Goal: Information Seeking & Learning: Find specific fact

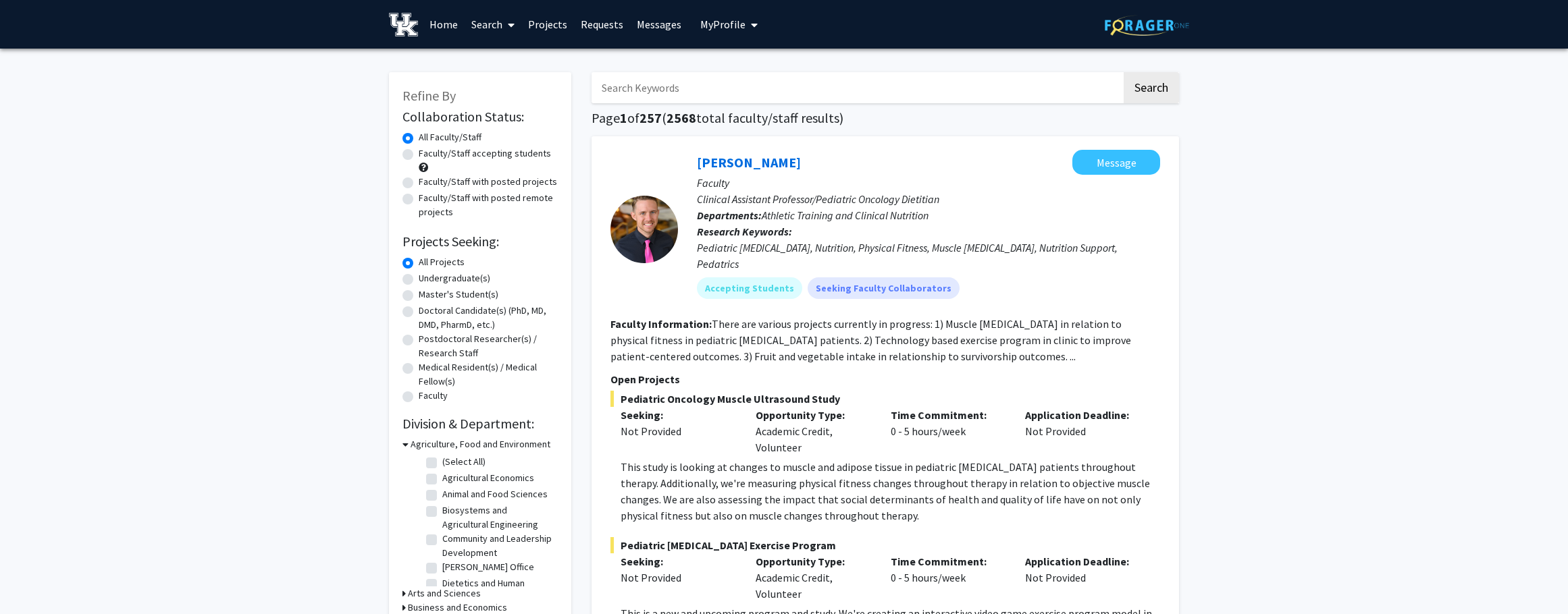
click at [494, 26] on link "Search" at bounding box center [492, 24] width 57 height 47
click at [446, 27] on link "Home" at bounding box center [444, 24] width 42 height 47
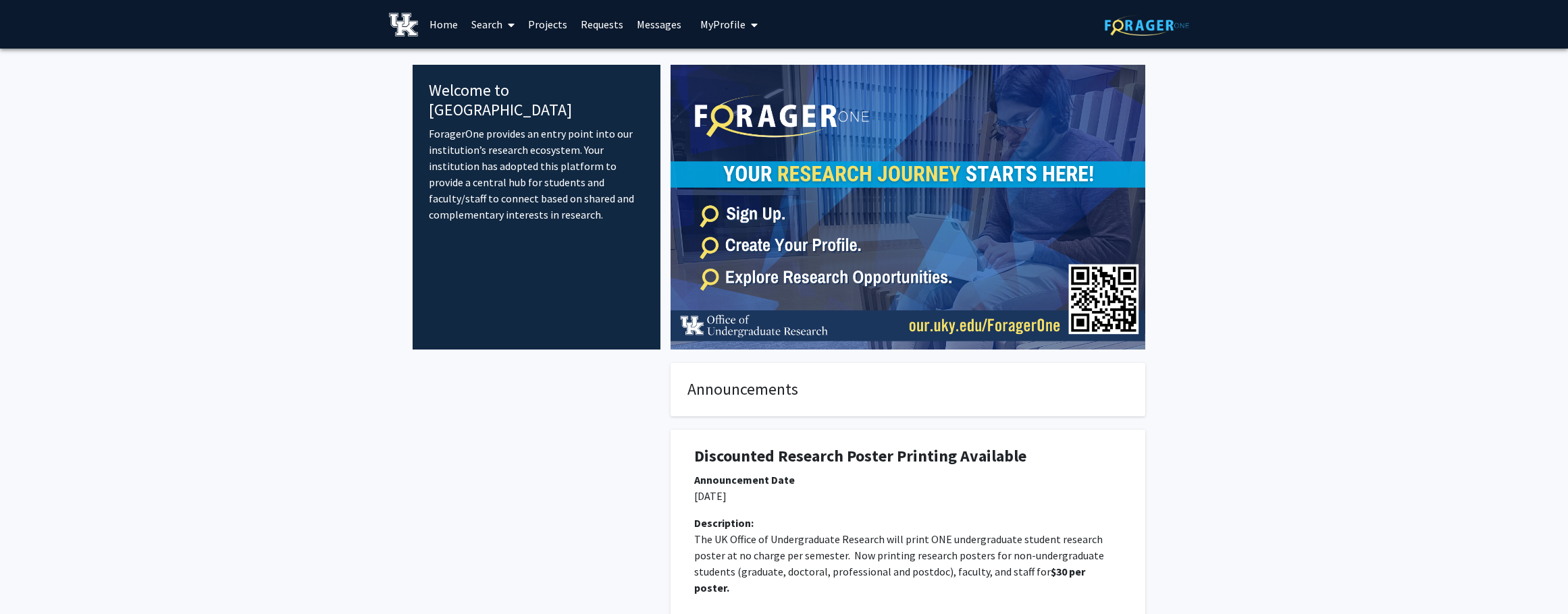
click at [447, 27] on link "Home" at bounding box center [444, 24] width 42 height 47
click at [491, 29] on link "Search" at bounding box center [492, 24] width 57 height 47
click at [496, 61] on span "Faculty/Staff" at bounding box center [514, 62] width 99 height 27
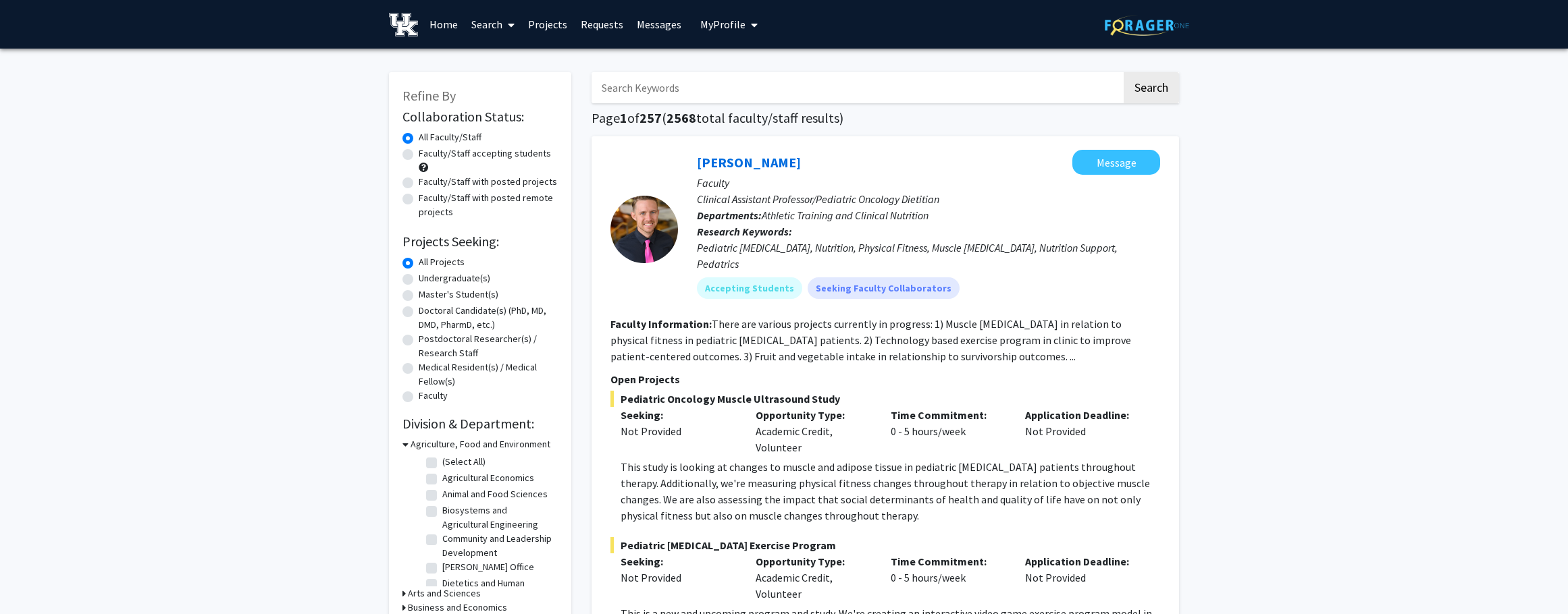
click at [630, 90] on input "Search Keywords" at bounding box center [857, 87] width 530 height 31
type input "[PERSON_NAME]"
click at [1157, 89] on button "Search" at bounding box center [1150, 87] width 55 height 31
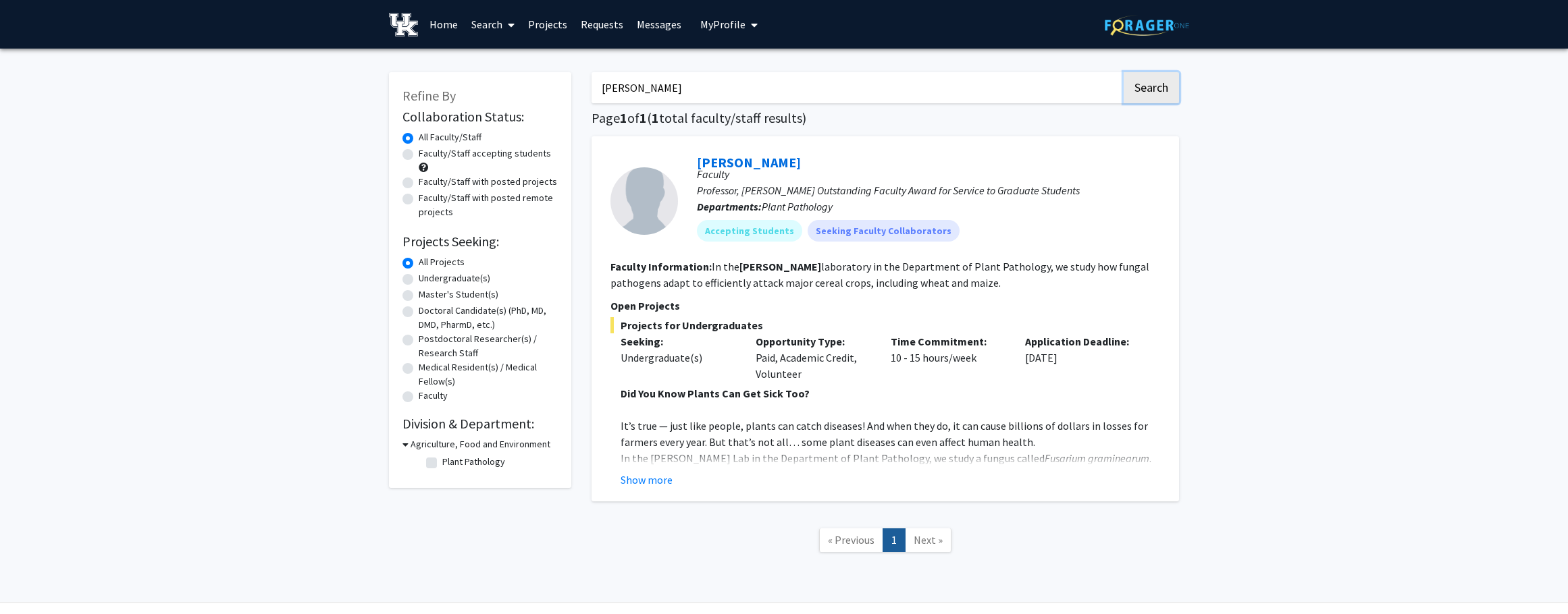
scroll to position [37, 0]
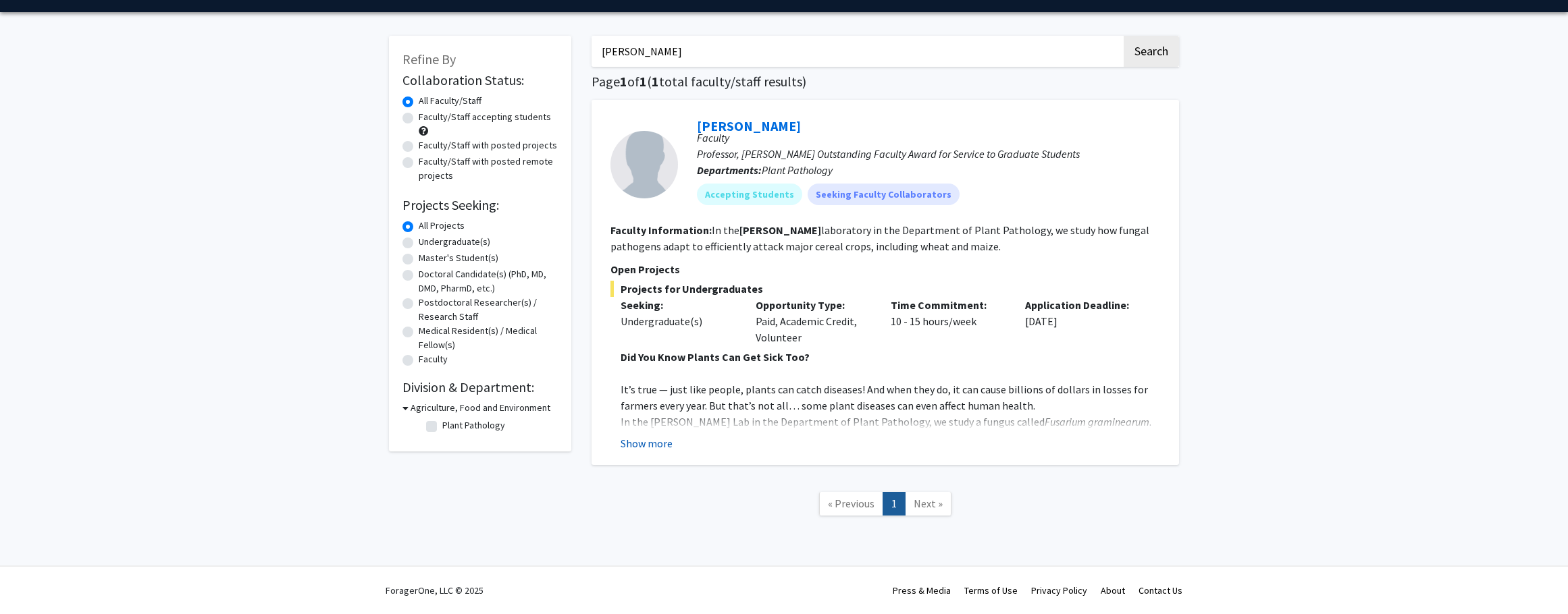
click at [656, 447] on button "Show more" at bounding box center [647, 443] width 52 height 16
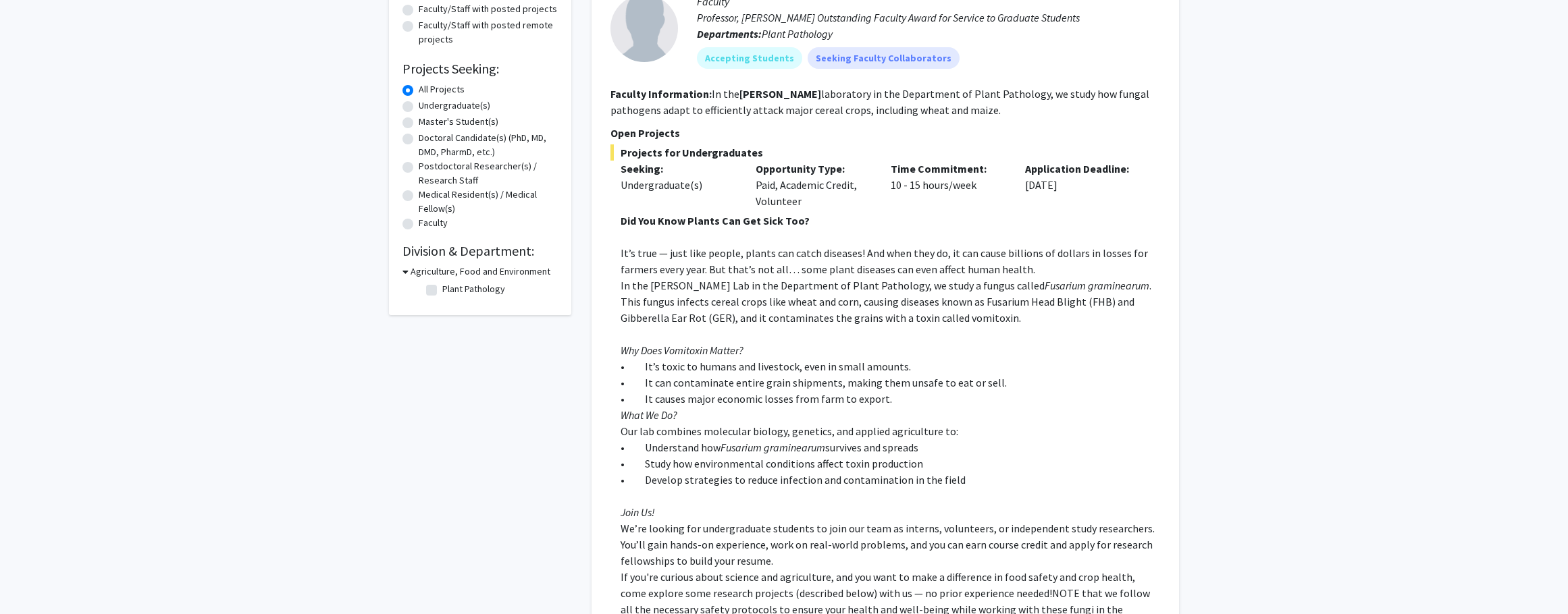
scroll to position [0, 0]
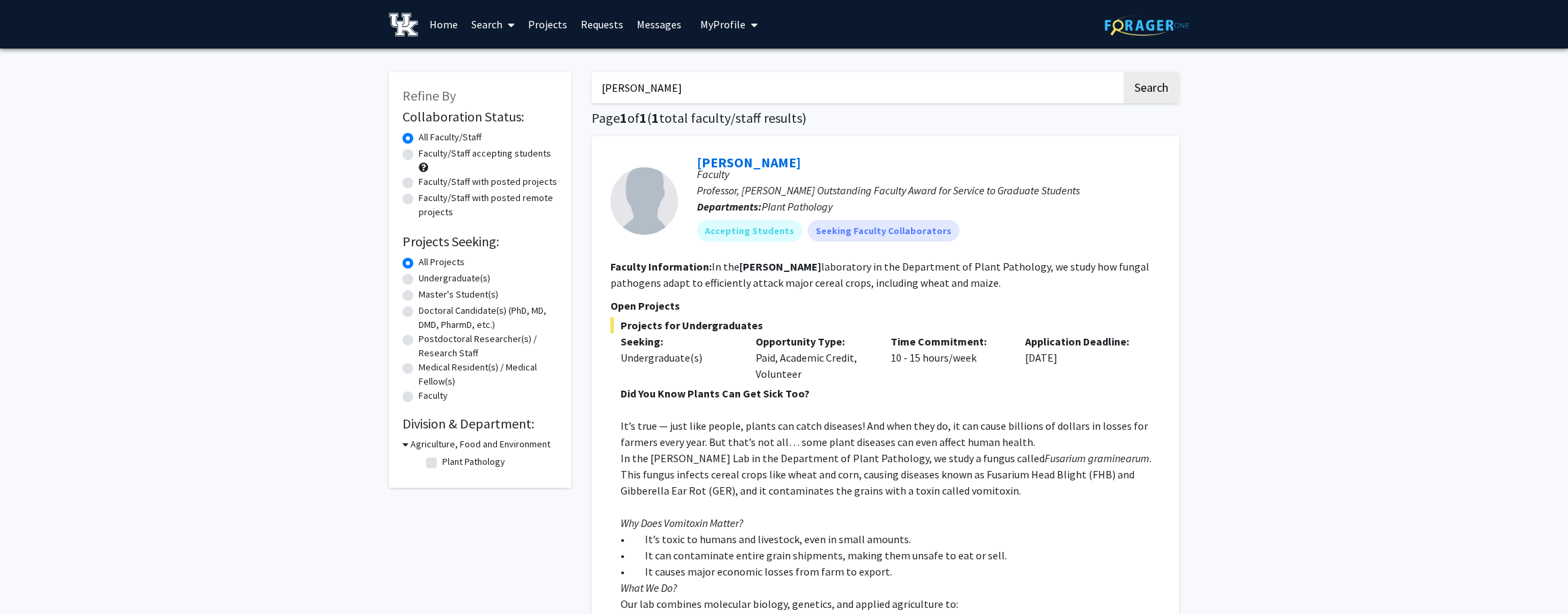
drag, startPoint x: 437, startPoint y: 21, endPoint x: 437, endPoint y: 28, distance: 7.0
click at [437, 21] on link "Home" at bounding box center [444, 24] width 42 height 47
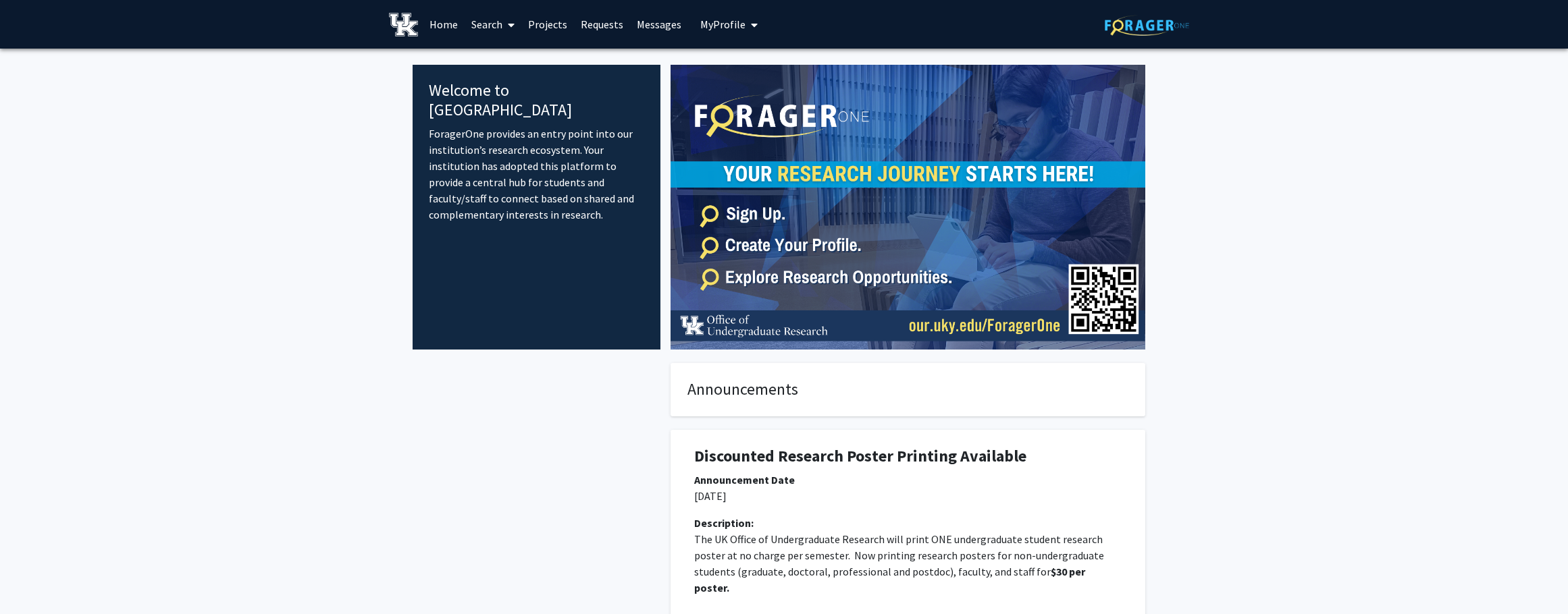
click at [536, 24] on link "Projects" at bounding box center [548, 24] width 52 height 47
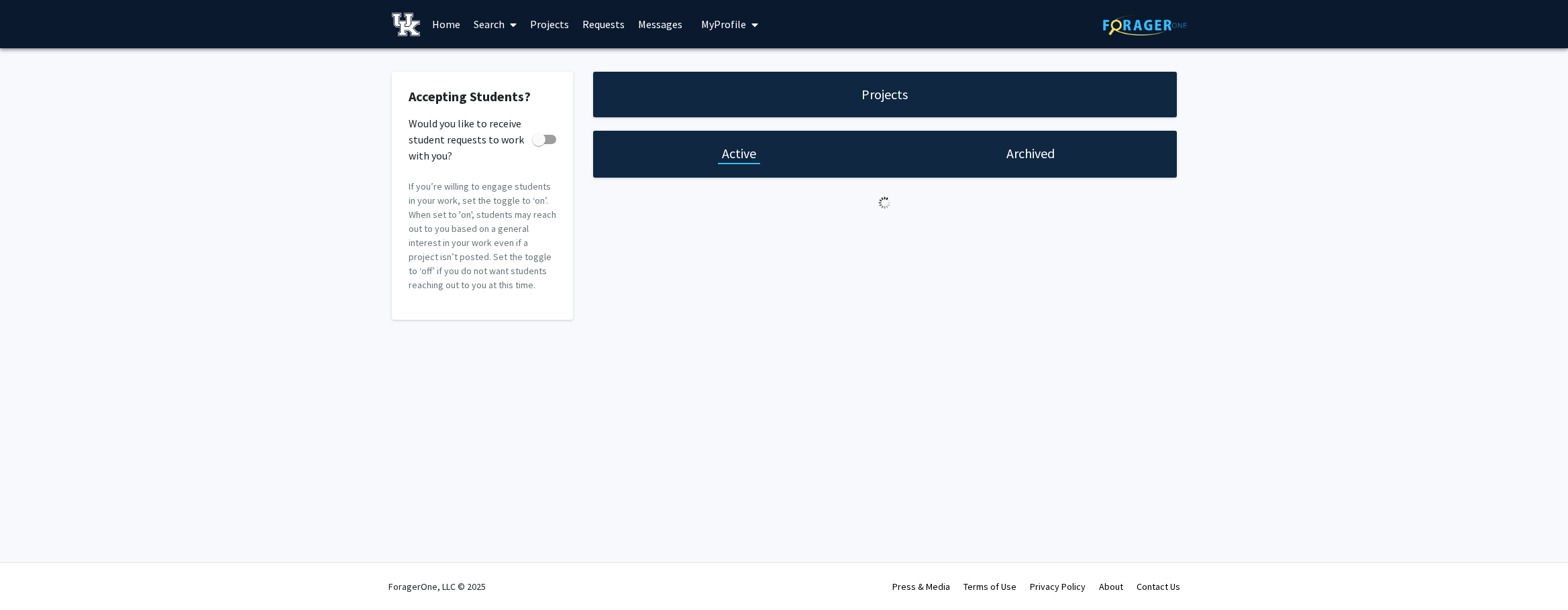
checkbox input "true"
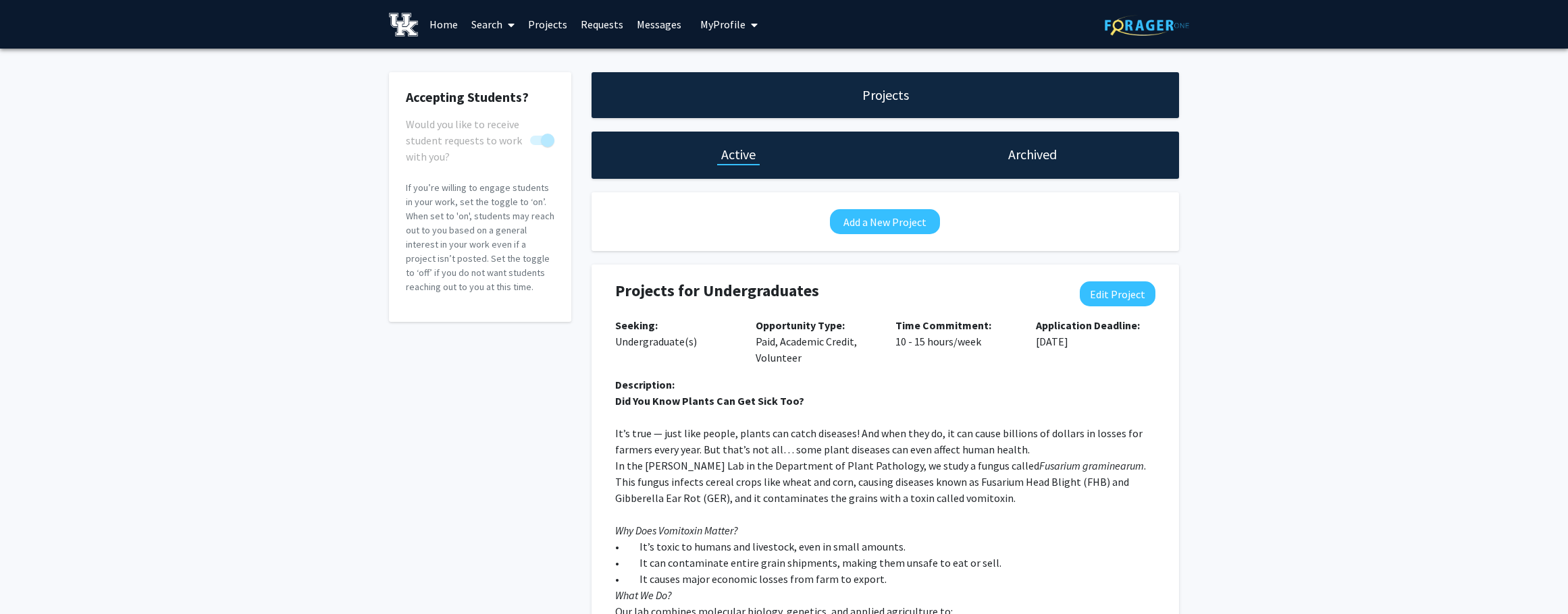
click at [447, 25] on link "Home" at bounding box center [444, 24] width 42 height 47
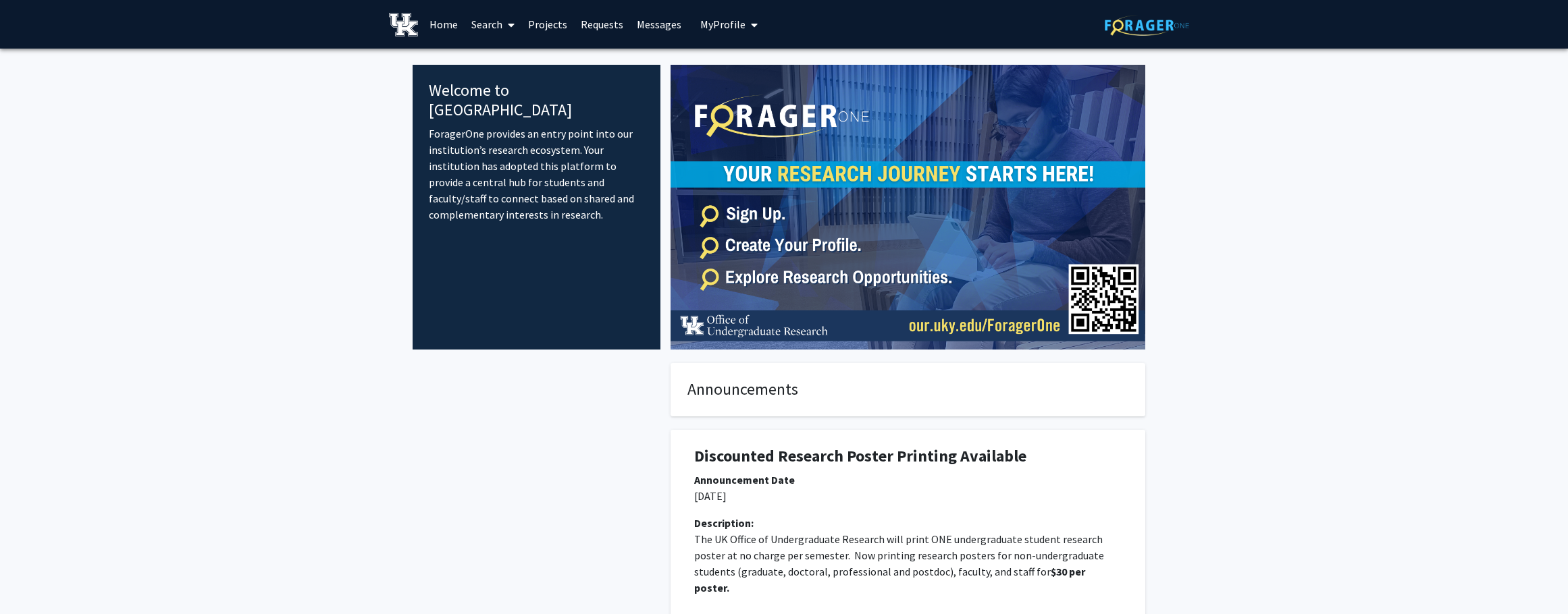
click at [494, 22] on link "Search" at bounding box center [492, 24] width 57 height 47
click at [591, 22] on link "Requests" at bounding box center [602, 24] width 56 height 47
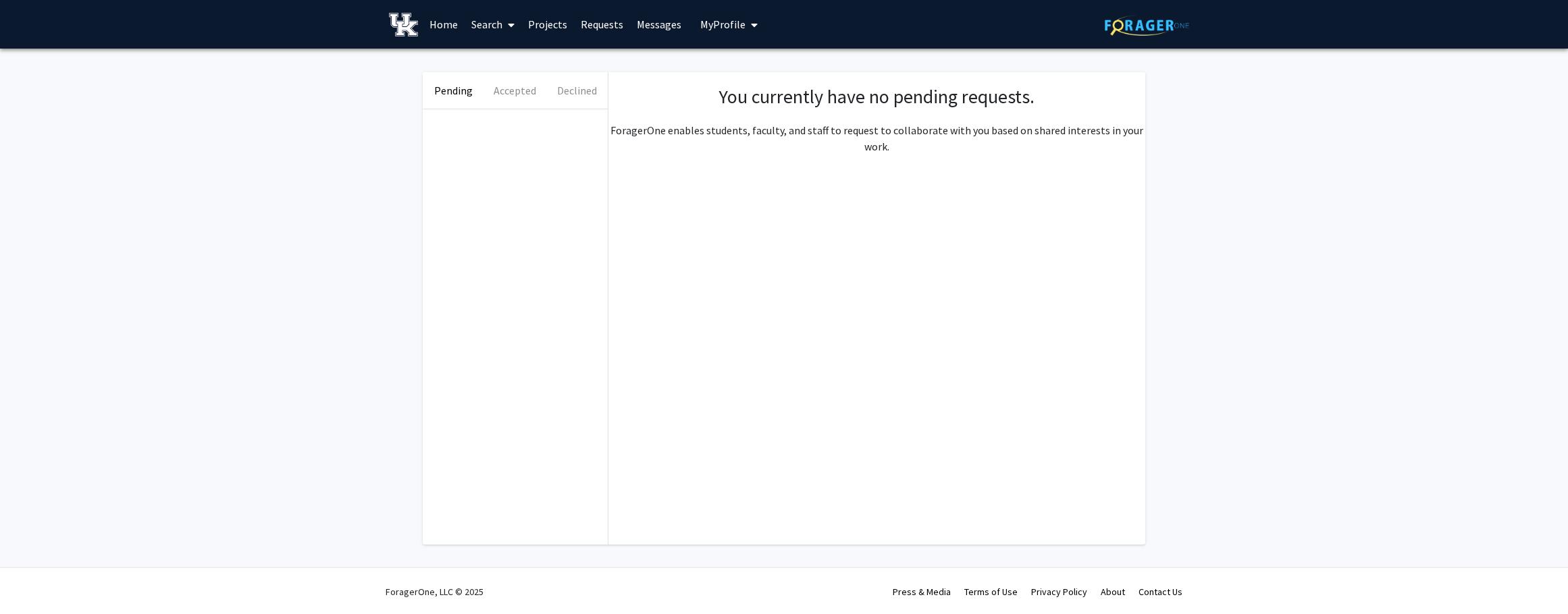
click at [647, 18] on link "Messages" at bounding box center [659, 24] width 58 height 47
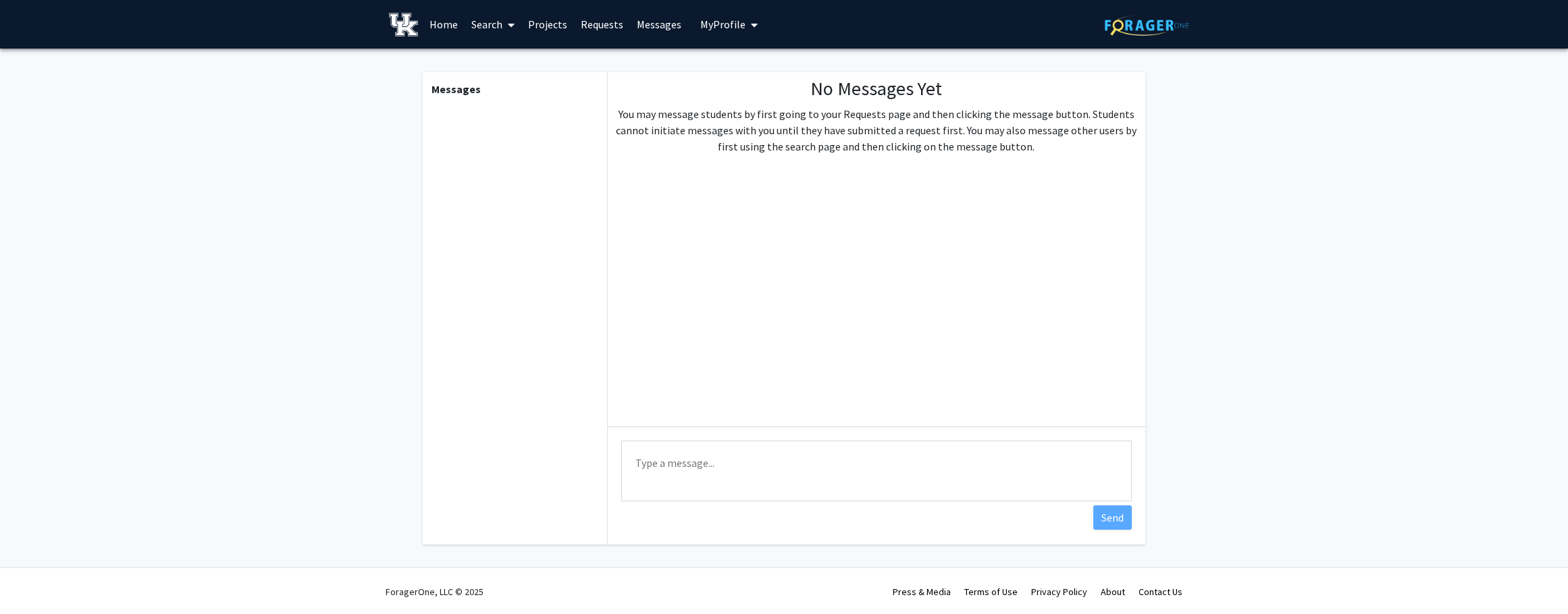
click at [484, 23] on link "Search" at bounding box center [492, 24] width 57 height 47
click at [491, 88] on span "Students" at bounding box center [506, 89] width 82 height 27
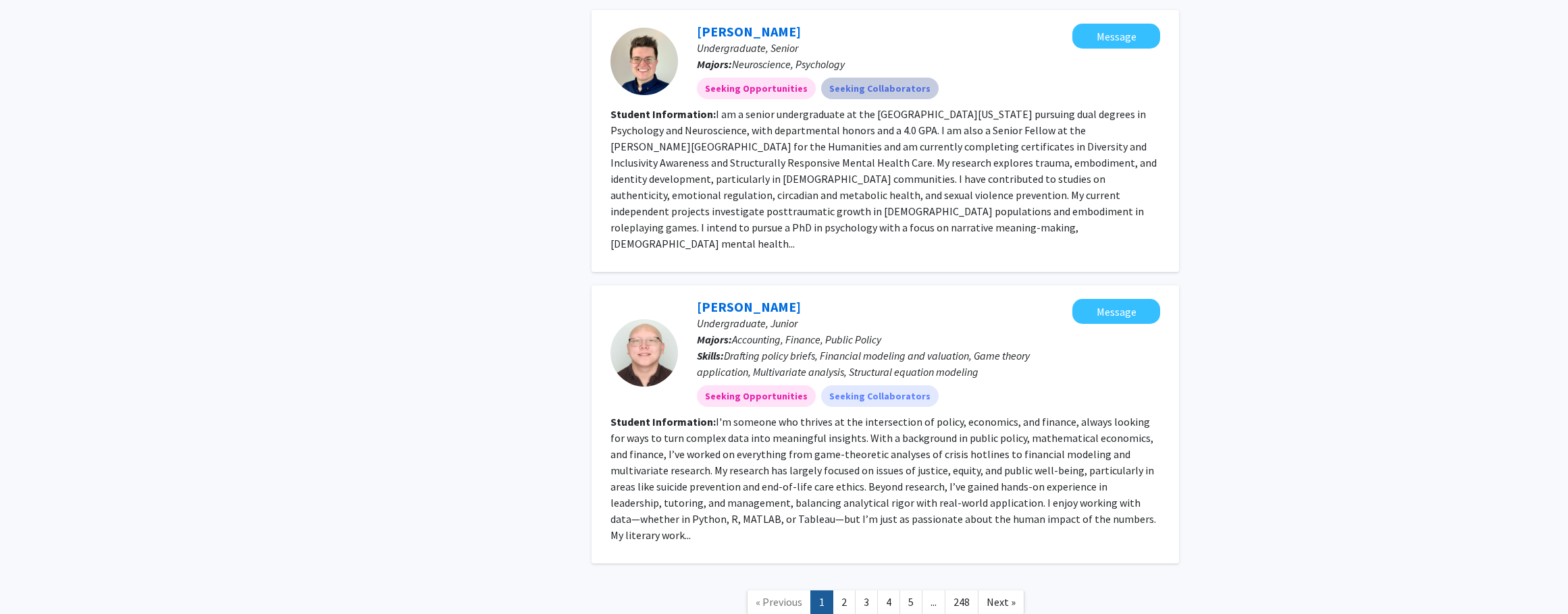
scroll to position [2980, 0]
click at [846, 590] on link "2" at bounding box center [844, 601] width 23 height 23
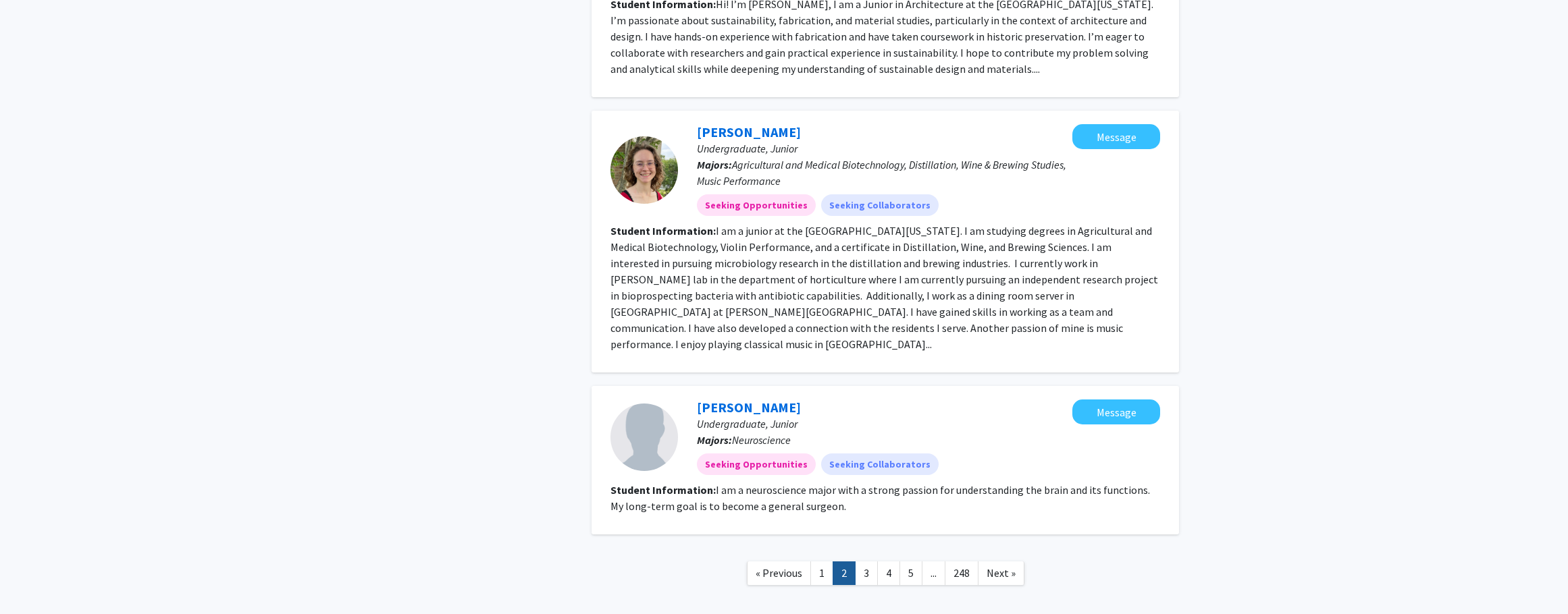
scroll to position [1667, 0]
